Goal: Use online tool/utility: Utilize a website feature to perform a specific function

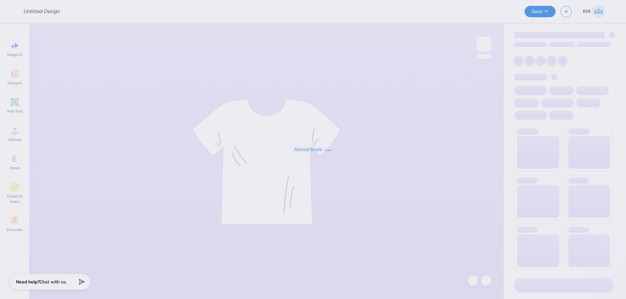
type input "PEER Merch"
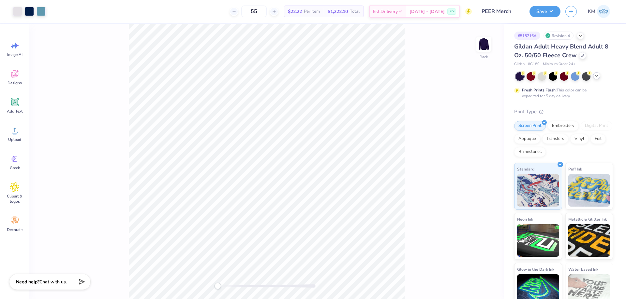
click at [596, 75] on icon at bounding box center [596, 75] width 5 height 5
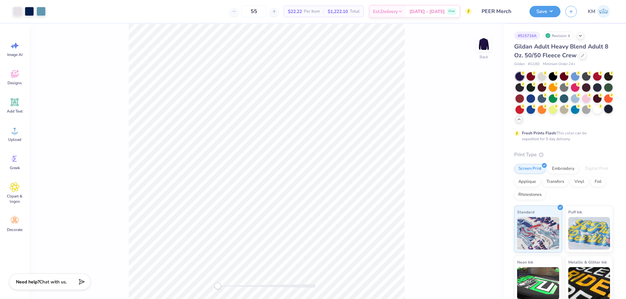
click at [604, 113] on div at bounding box center [608, 109] width 8 height 8
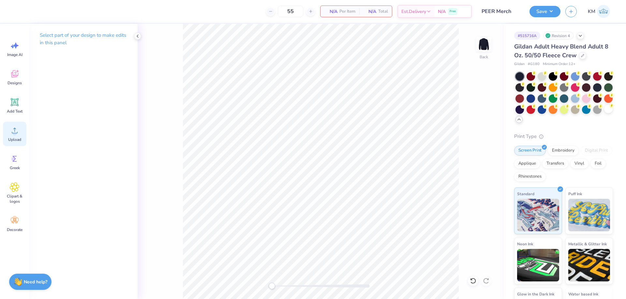
click at [18, 132] on icon at bounding box center [15, 131] width 10 height 10
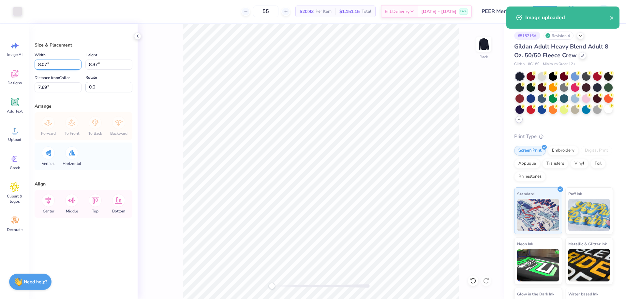
click at [60, 65] on input "8.07" at bounding box center [58, 65] width 47 height 10
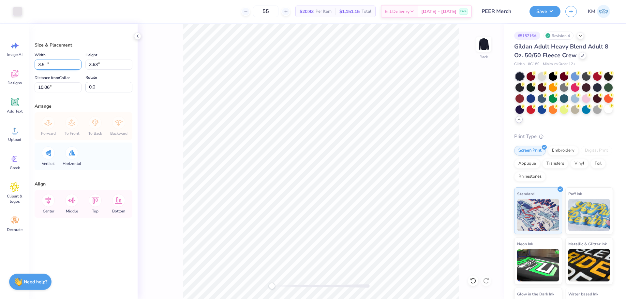
type input "3.50"
type input "3.63"
click at [57, 84] on input "10.06" at bounding box center [58, 87] width 47 height 10
type input "3"
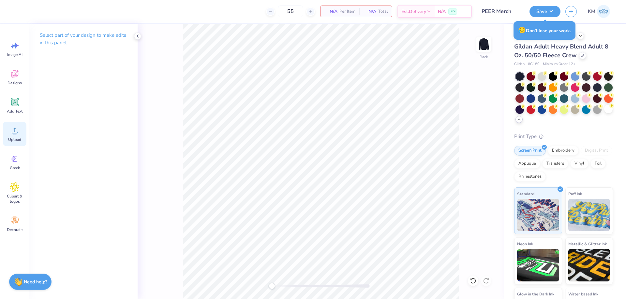
click at [17, 132] on icon at bounding box center [15, 131] width 10 height 10
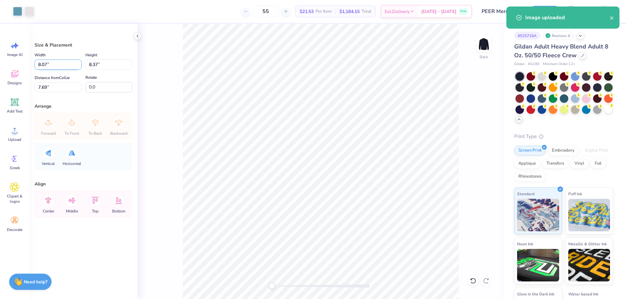
click at [60, 67] on input "8.07" at bounding box center [58, 65] width 47 height 10
type input "3.50"
type input "3.63"
type input "10.06"
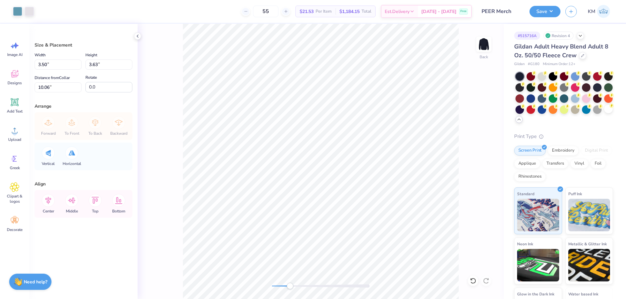
drag, startPoint x: 272, startPoint y: 287, endPoint x: 290, endPoint y: 283, distance: 18.3
click at [290, 283] on div "Accessibility label" at bounding box center [289, 286] width 7 height 7
click at [547, 14] on button "Save" at bounding box center [544, 10] width 31 height 11
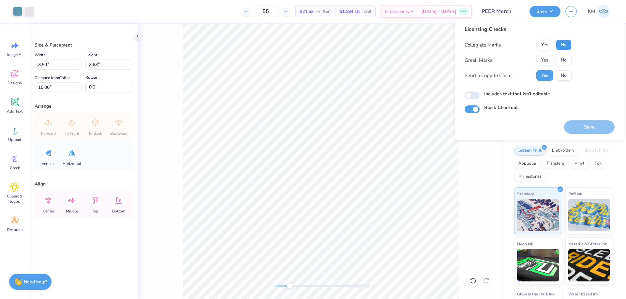
click at [567, 48] on button "No" at bounding box center [564, 45] width 16 height 10
click at [569, 63] on button "No" at bounding box center [564, 60] width 16 height 10
click at [577, 123] on button "Save" at bounding box center [589, 127] width 51 height 13
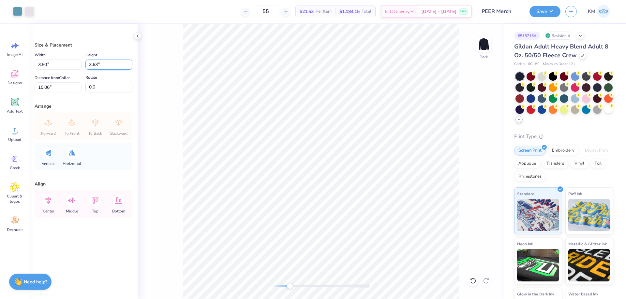
click at [90, 64] on input "3.63" at bounding box center [108, 65] width 47 height 10
type input "3.5"
type input "3.38"
type input "3.50"
click at [49, 88] on input "3.06" at bounding box center [58, 87] width 47 height 10
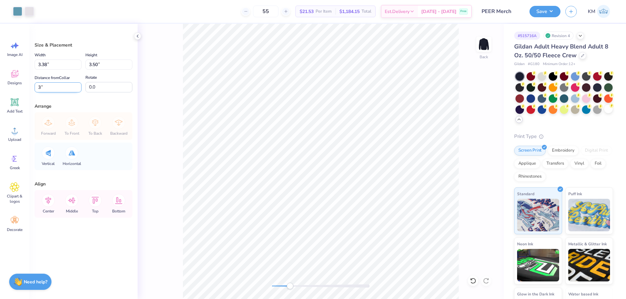
type input "3"
click at [538, 14] on button "Save" at bounding box center [544, 10] width 31 height 11
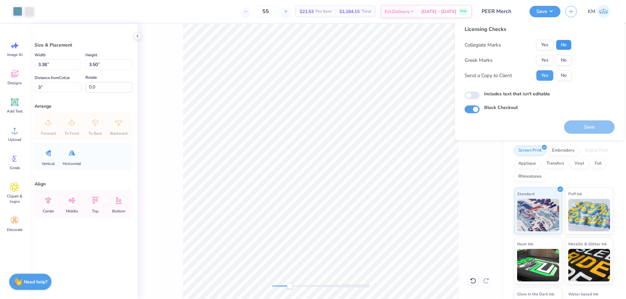
click at [562, 45] on button "No" at bounding box center [564, 45] width 16 height 10
click at [565, 59] on button "No" at bounding box center [564, 60] width 16 height 10
click at [581, 122] on button "Save" at bounding box center [589, 127] width 51 height 13
